Goal: Task Accomplishment & Management: Use online tool/utility

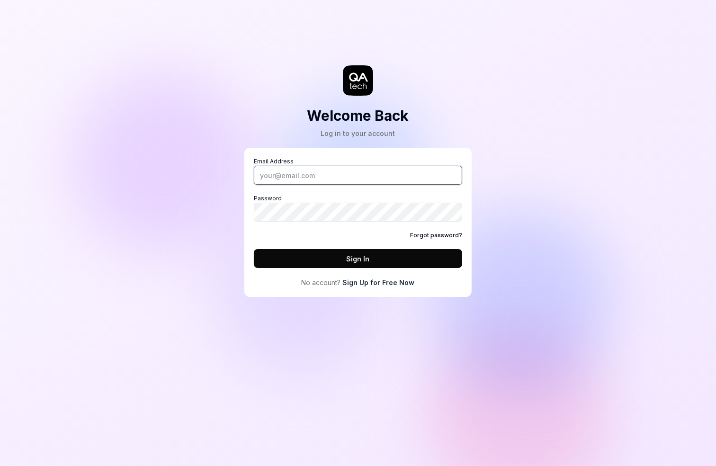
click at [324, 168] on input "Email Address" at bounding box center [358, 175] width 208 height 19
type input "[PERSON_NAME][EMAIL_ADDRESS][DOMAIN_NAME]"
click at [0, 465] on com-1password-button at bounding box center [0, 466] width 0 height 0
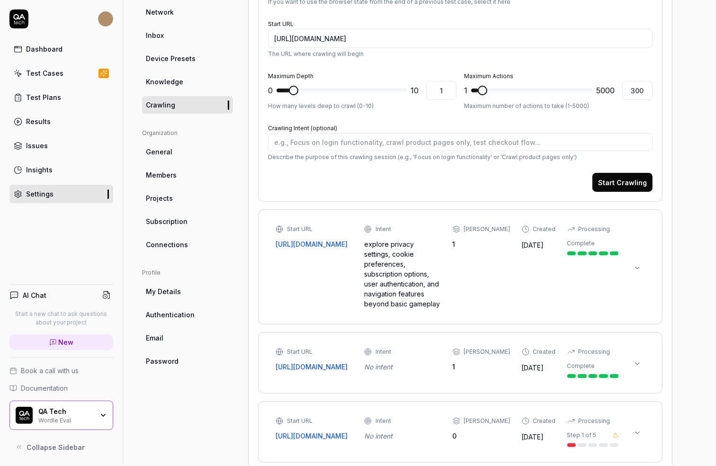
scroll to position [177, 0]
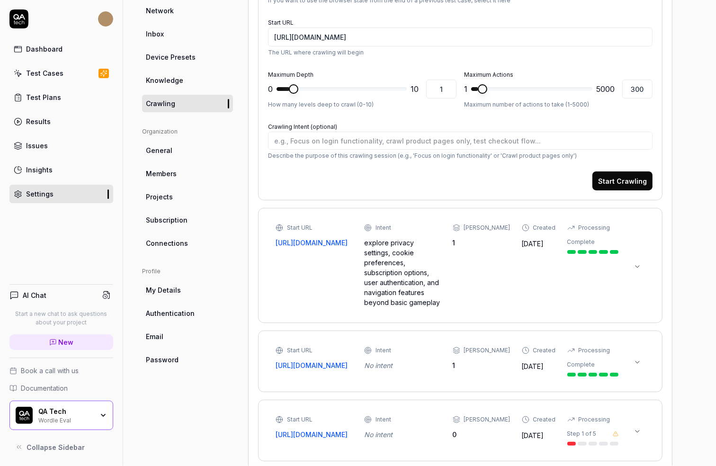
click at [344, 235] on div "Start URL [URL][DOMAIN_NAME]" at bounding box center [313, 235] width 77 height 24
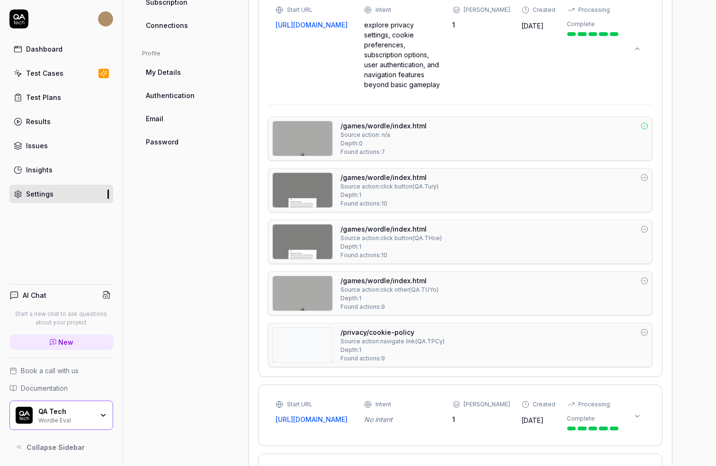
scroll to position [396, 0]
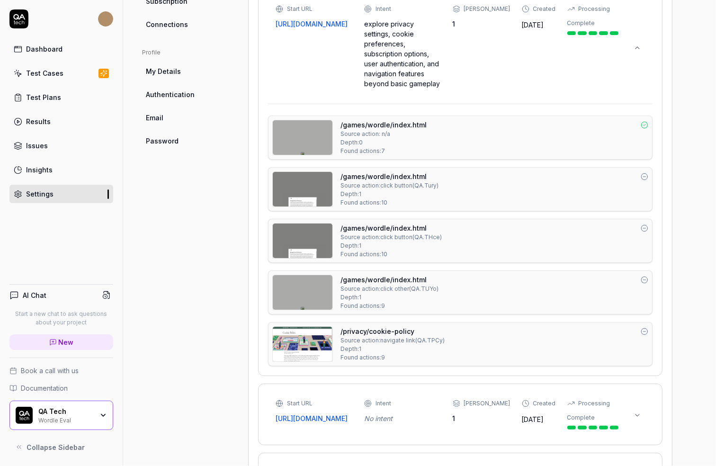
click at [319, 131] on img at bounding box center [303, 137] width 60 height 35
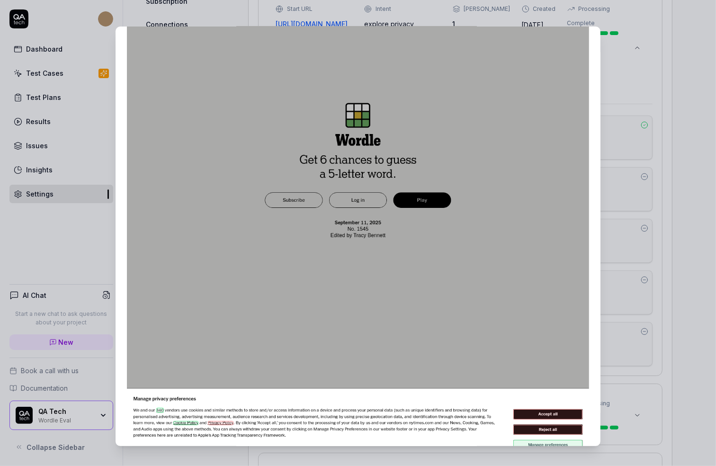
scroll to position [251, 0]
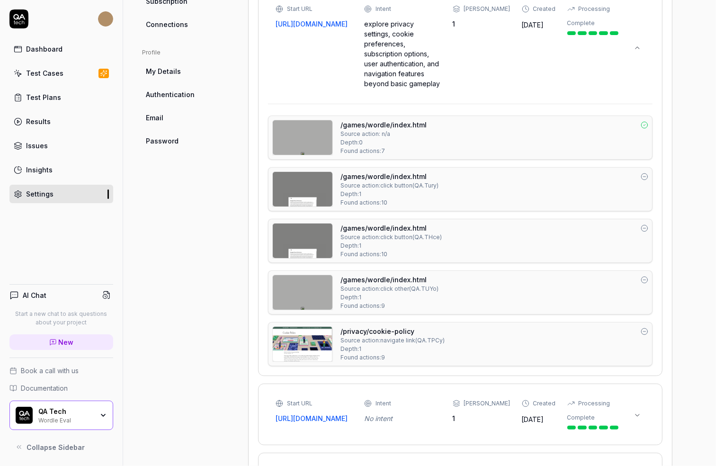
click at [644, 121] on icon at bounding box center [644, 125] width 8 height 8
click at [320, 177] on img at bounding box center [303, 189] width 60 height 35
click at [318, 182] on img at bounding box center [303, 189] width 60 height 35
click at [328, 173] on img at bounding box center [303, 189] width 60 height 35
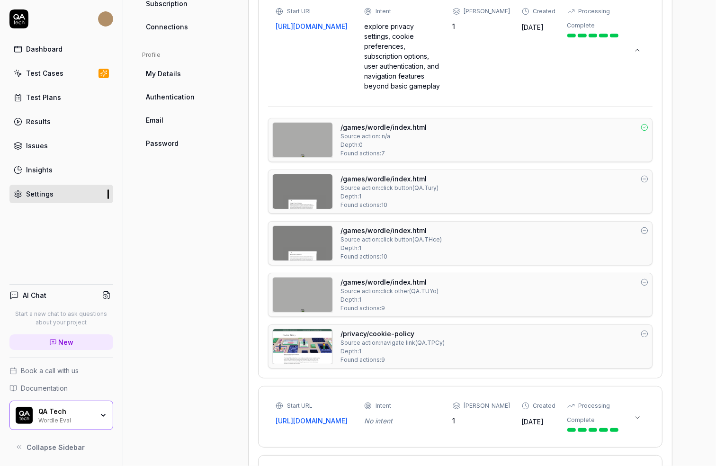
scroll to position [389, 0]
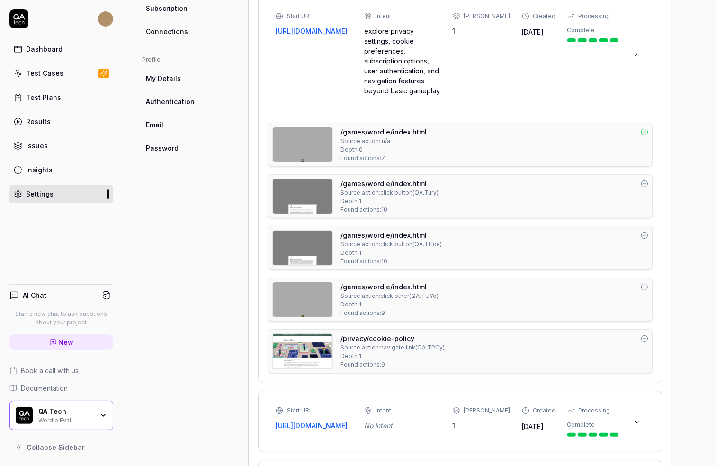
click at [415, 127] on link "/games/wordle/index.html" at bounding box center [383, 132] width 86 height 10
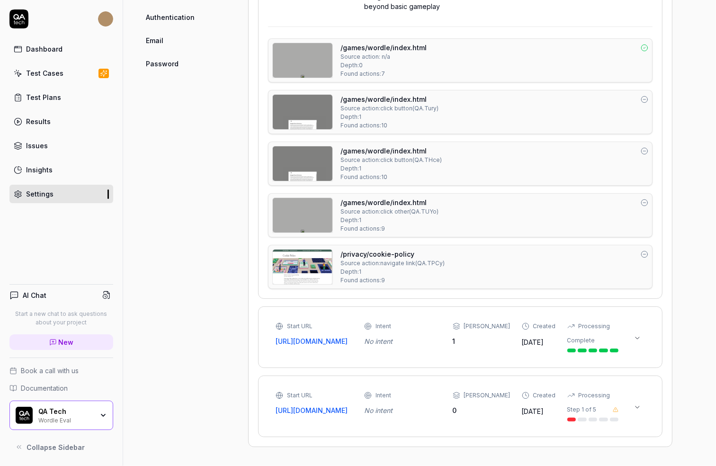
click at [639, 403] on icon at bounding box center [637, 407] width 8 height 8
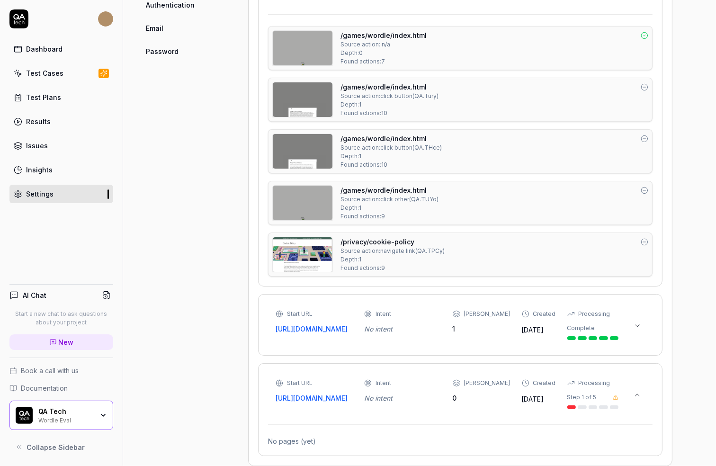
scroll to position [516, 0]
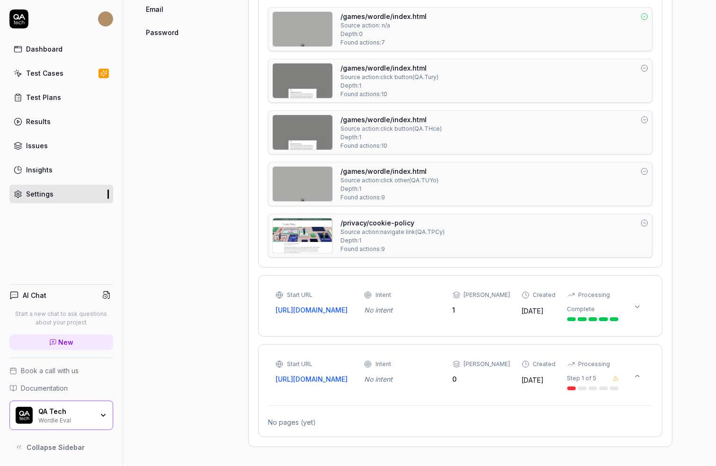
click at [450, 376] on div "Start URL [URL][DOMAIN_NAME] Intent No intent Max Depth 0 Created [DATE] Proces…" at bounding box center [446, 375] width 343 height 30
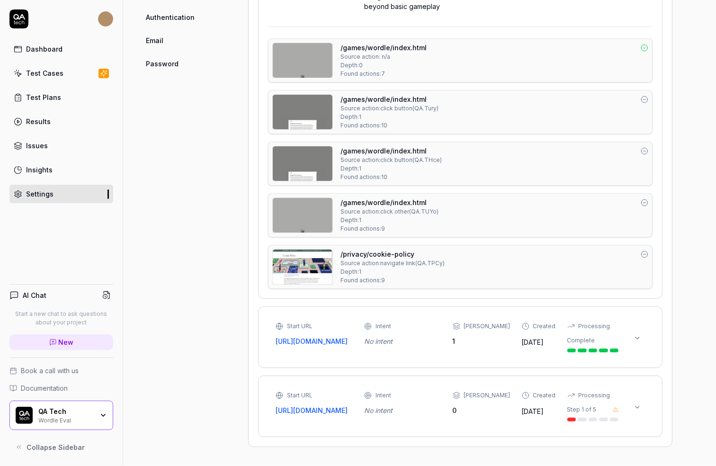
click at [642, 330] on button at bounding box center [637, 337] width 15 height 15
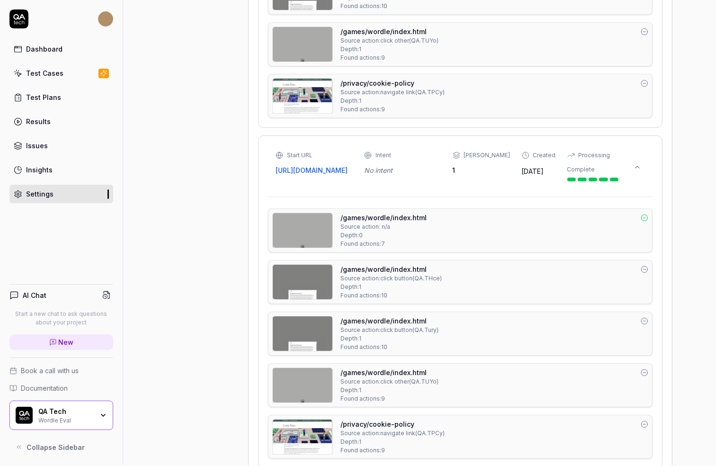
scroll to position [708, 0]
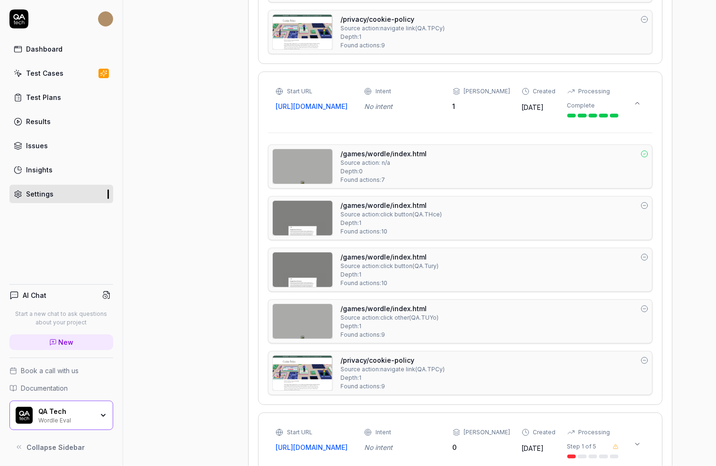
click at [319, 319] on img at bounding box center [303, 321] width 60 height 35
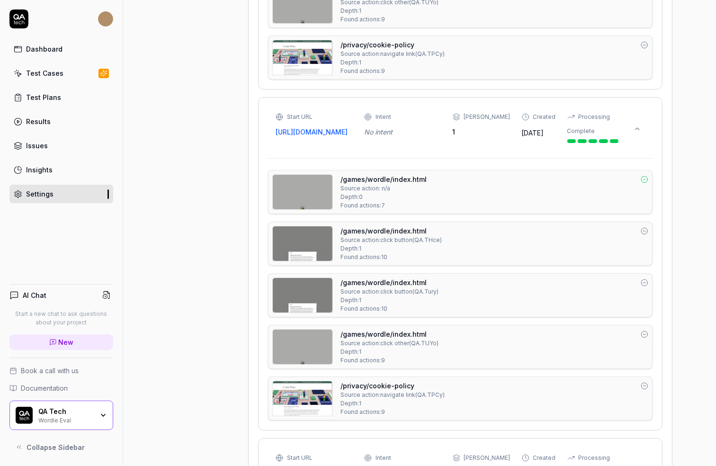
scroll to position [677, 0]
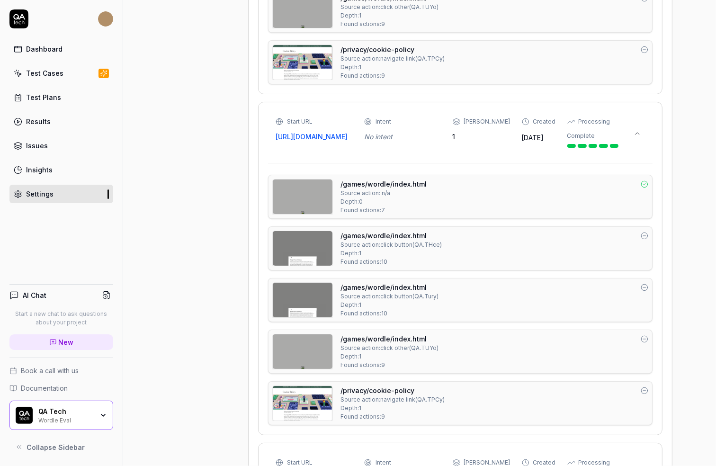
click at [465, 197] on div "/games/wordle/index.html Source action: n/a Depth: 0 Found actions: 7" at bounding box center [494, 196] width 308 height 35
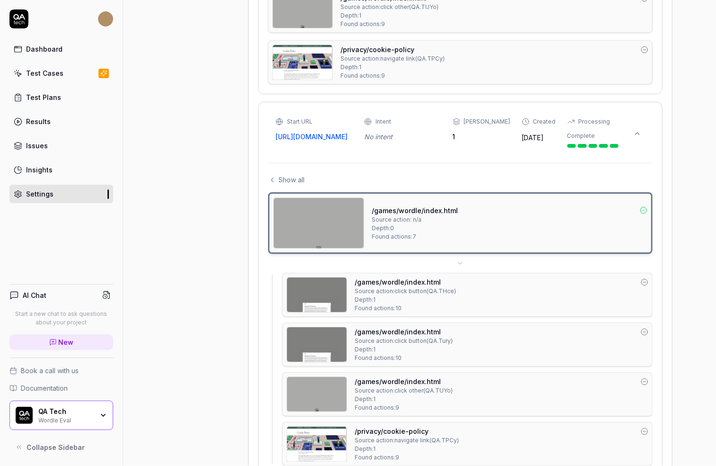
click at [341, 290] on img at bounding box center [317, 294] width 60 height 35
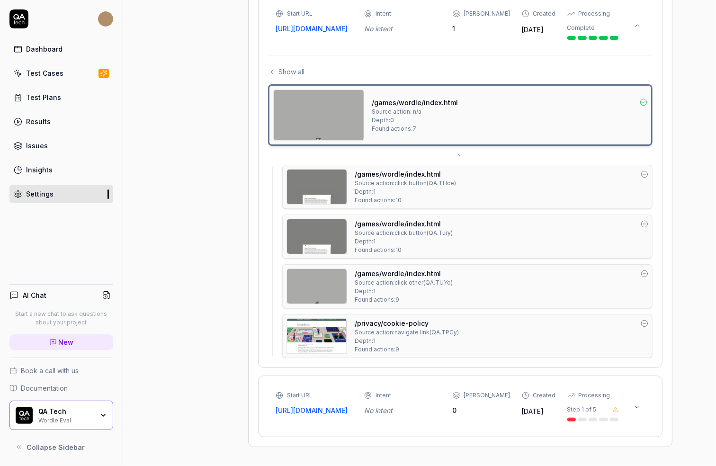
scroll to position [795, 0]
click at [310, 232] on img at bounding box center [317, 236] width 60 height 35
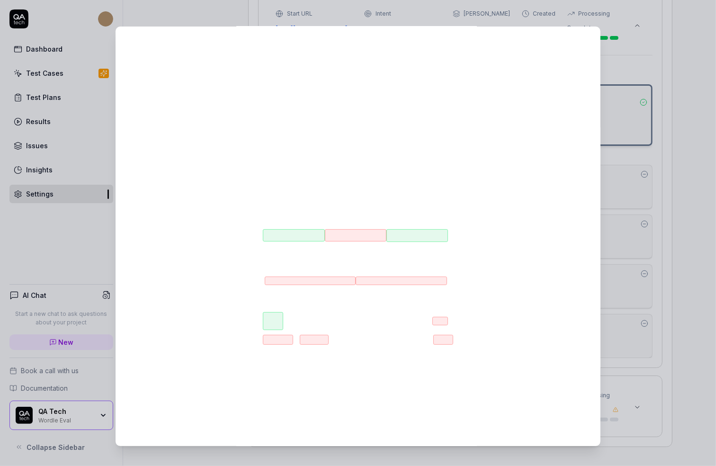
scroll to position [180, 0]
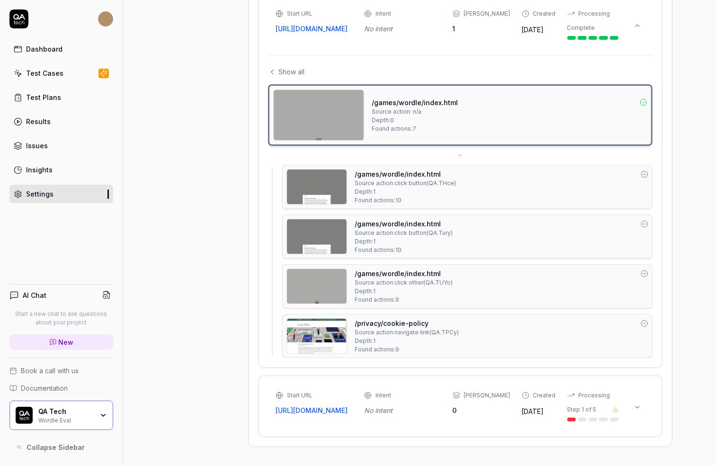
click at [335, 270] on img at bounding box center [317, 286] width 60 height 35
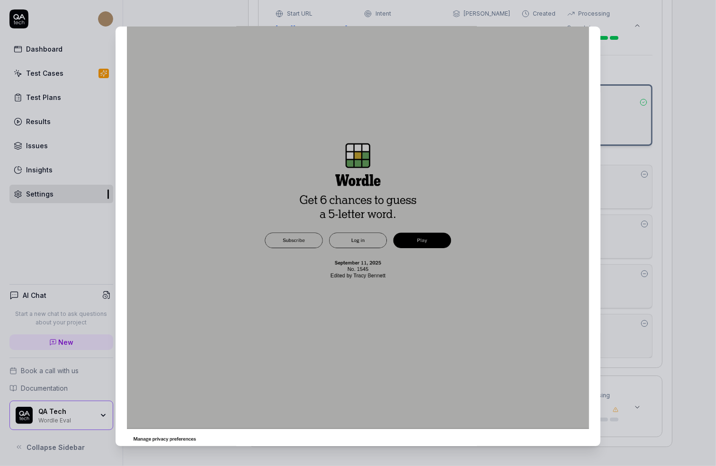
scroll to position [251, 0]
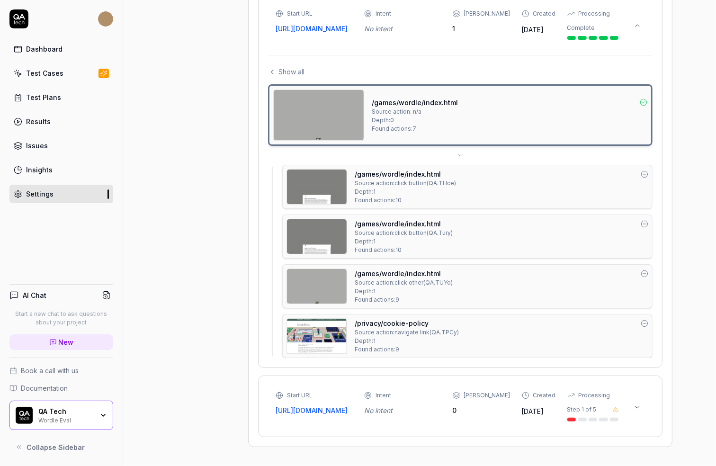
click at [319, 321] on img at bounding box center [317, 336] width 60 height 35
click at [329, 275] on img at bounding box center [317, 286] width 60 height 35
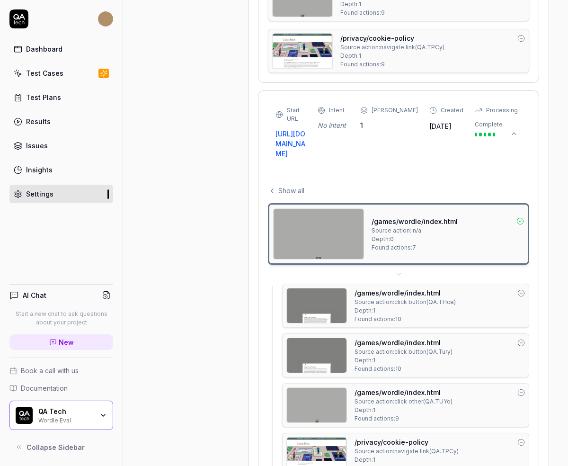
type textarea "*"
